Goal: Ask a question

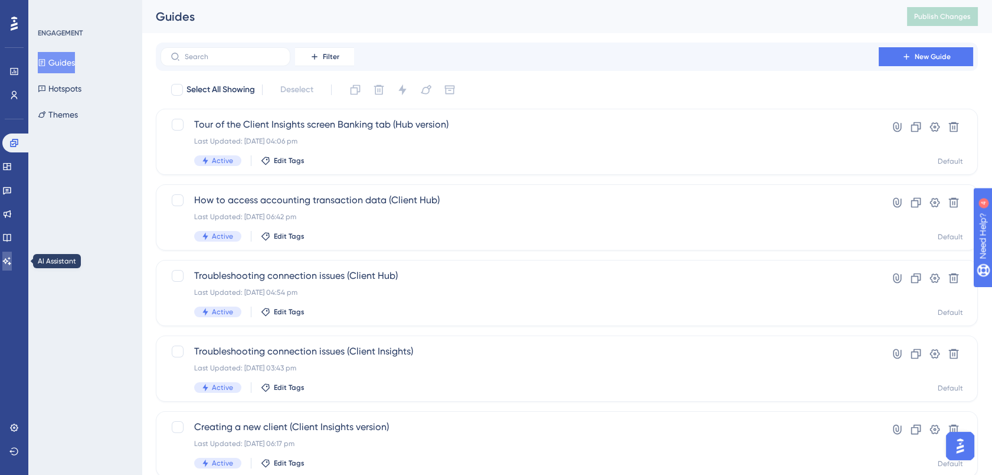
click at [12, 257] on icon at bounding box center [6, 260] width 9 height 9
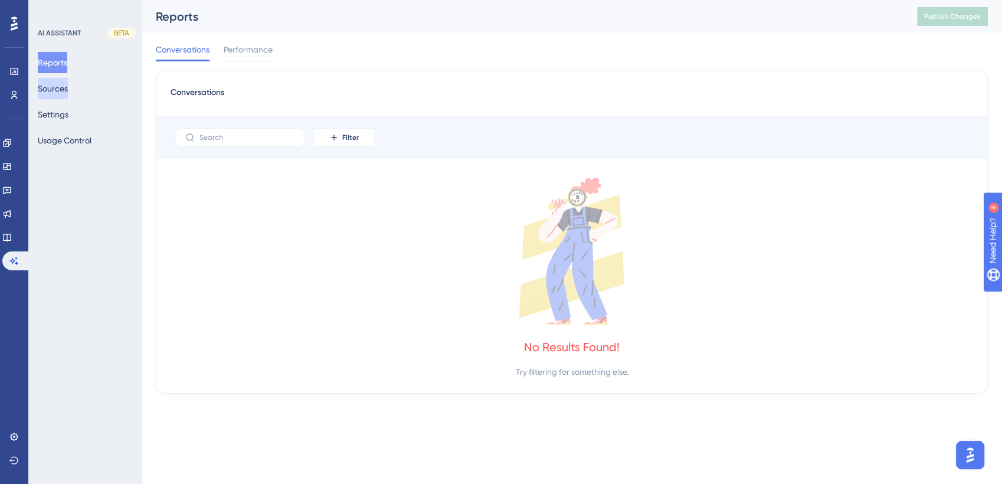
click at [59, 87] on button "Sources" at bounding box center [53, 88] width 30 height 21
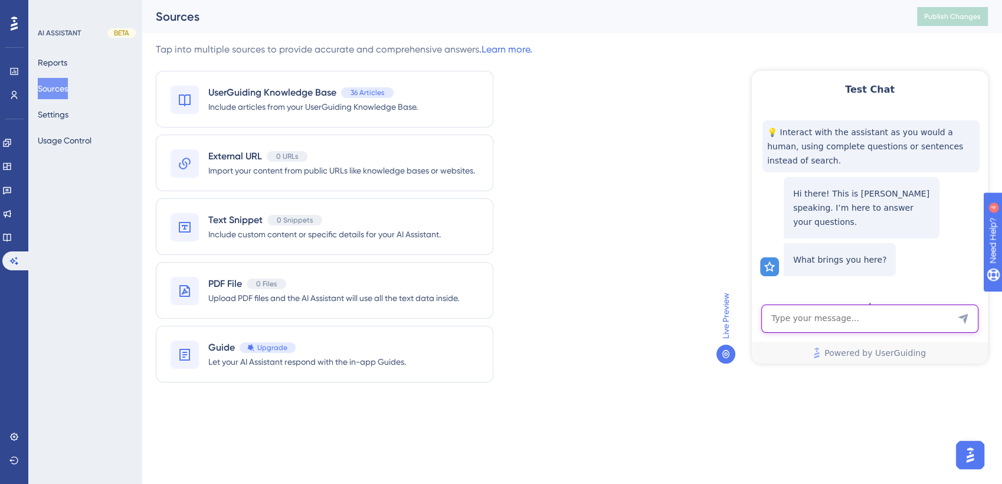
click at [837, 322] on textarea "AI Assistant Text Input" at bounding box center [870, 319] width 217 height 28
type textarea "I'm getting a 500 error - what's up"
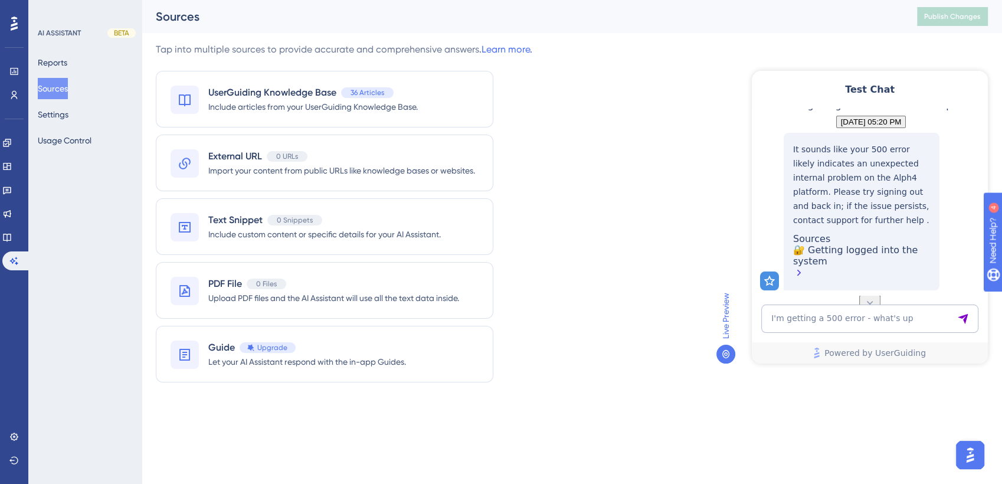
scroll to position [213, 0]
click at [815, 319] on textarea "I'm getting a 500 error - what's up" at bounding box center [870, 319] width 217 height 28
type textarea "how do i drill into transactions"
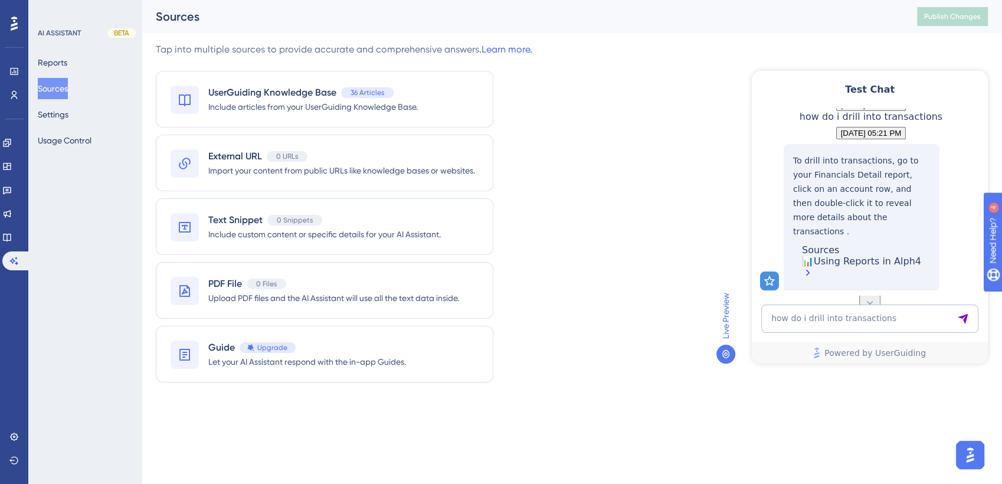
scroll to position [441, 0]
click at [841, 274] on div "📊Using Reports in Alph4" at bounding box center [861, 268] width 119 height 25
